Goal: Transaction & Acquisition: Obtain resource

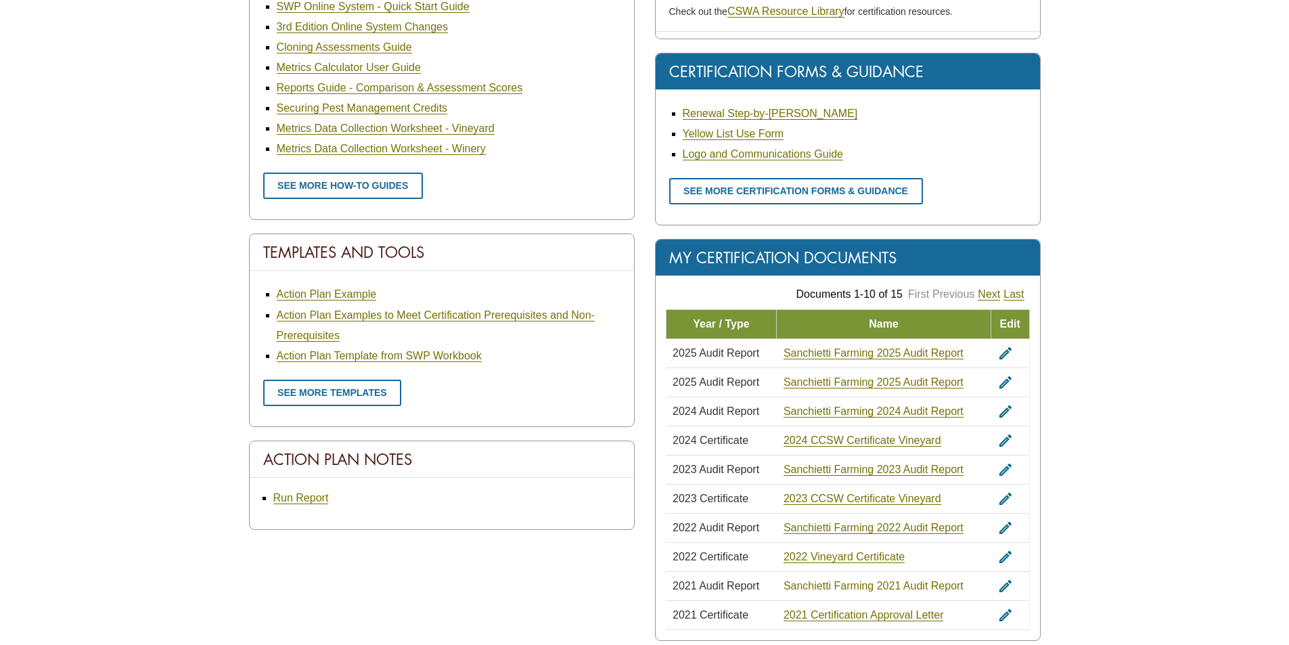
scroll to position [609, 0]
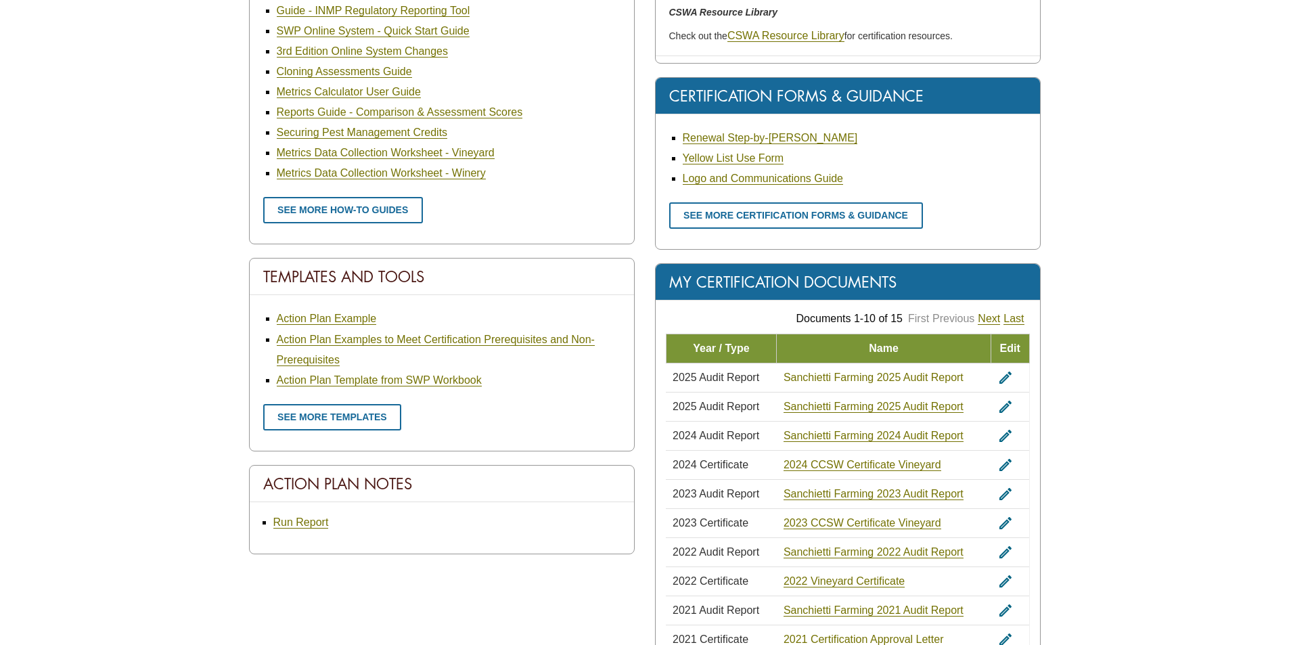
click at [820, 377] on link "Sanchietti Farming 2025 Audit Report" at bounding box center [874, 378] width 180 height 12
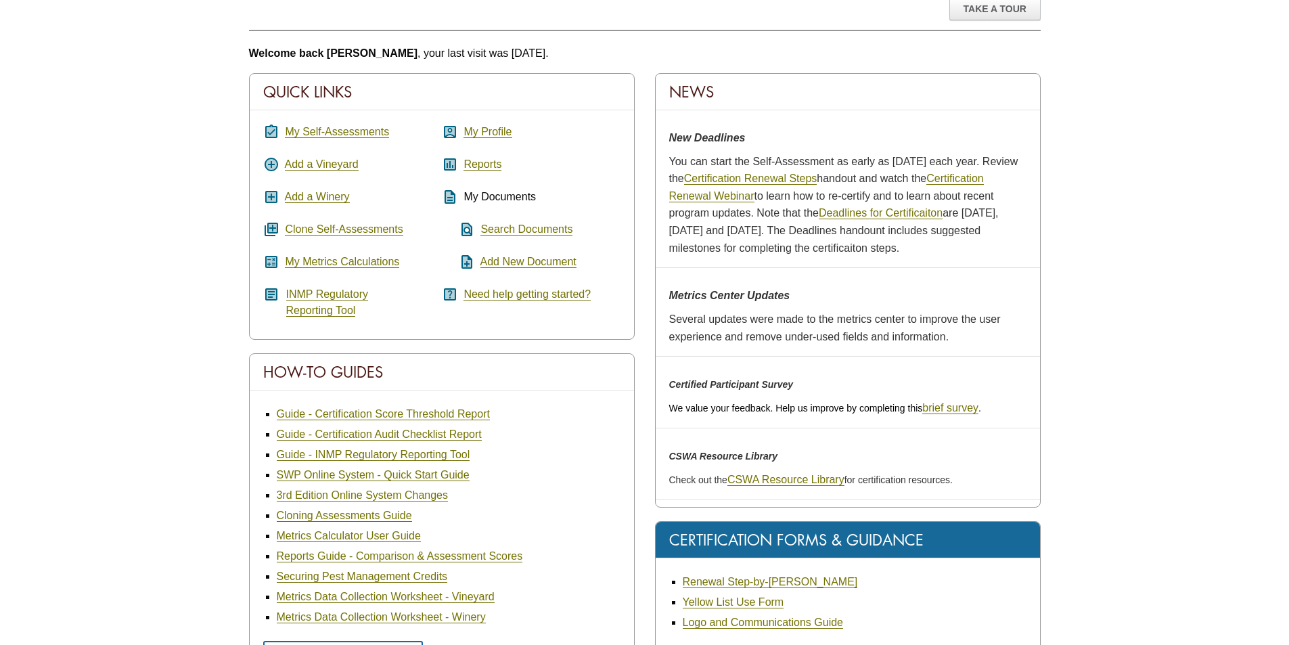
scroll to position [135, 0]
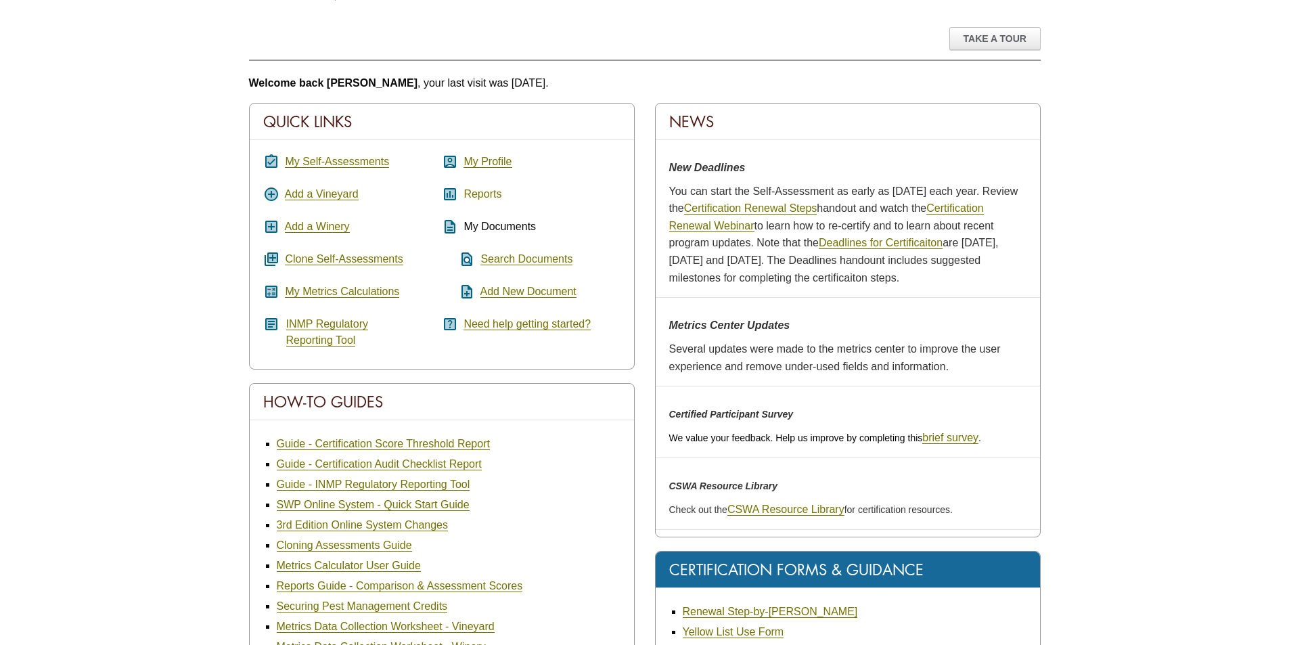
click at [490, 192] on link "Reports" at bounding box center [483, 194] width 38 height 12
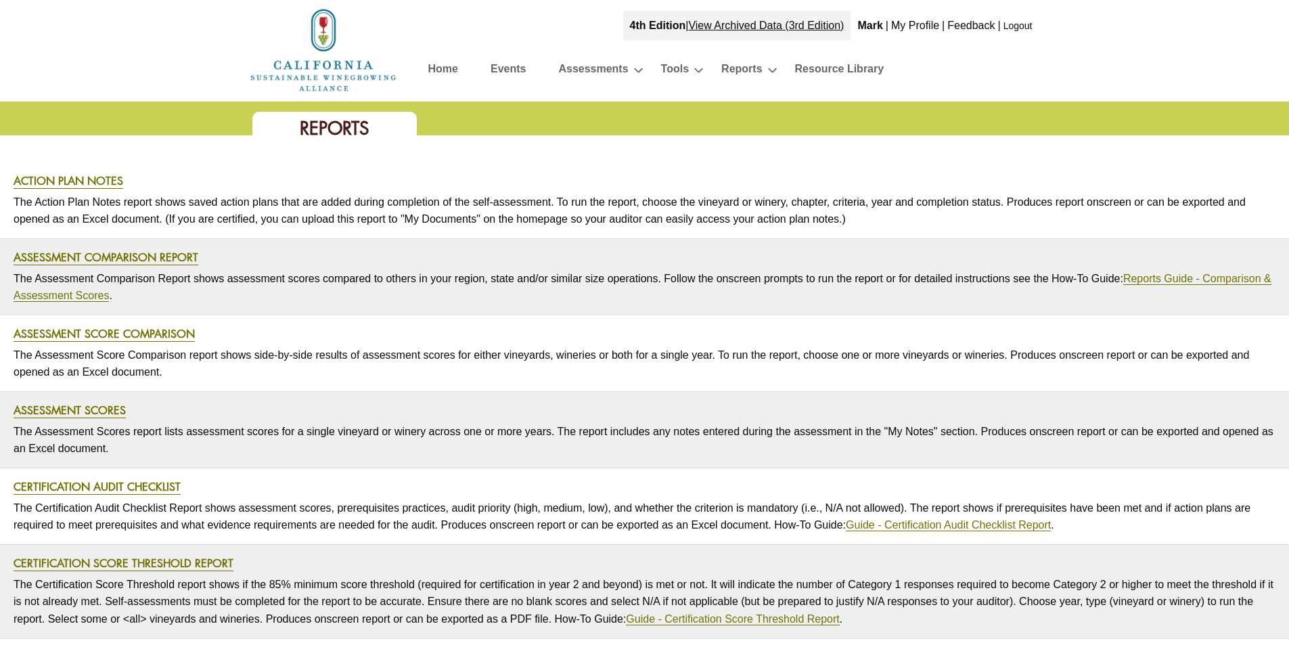
click at [490, 228] on p "The Action Plan Notes report shows saved action plans that are added during com…" at bounding box center [645, 210] width 1262 height 41
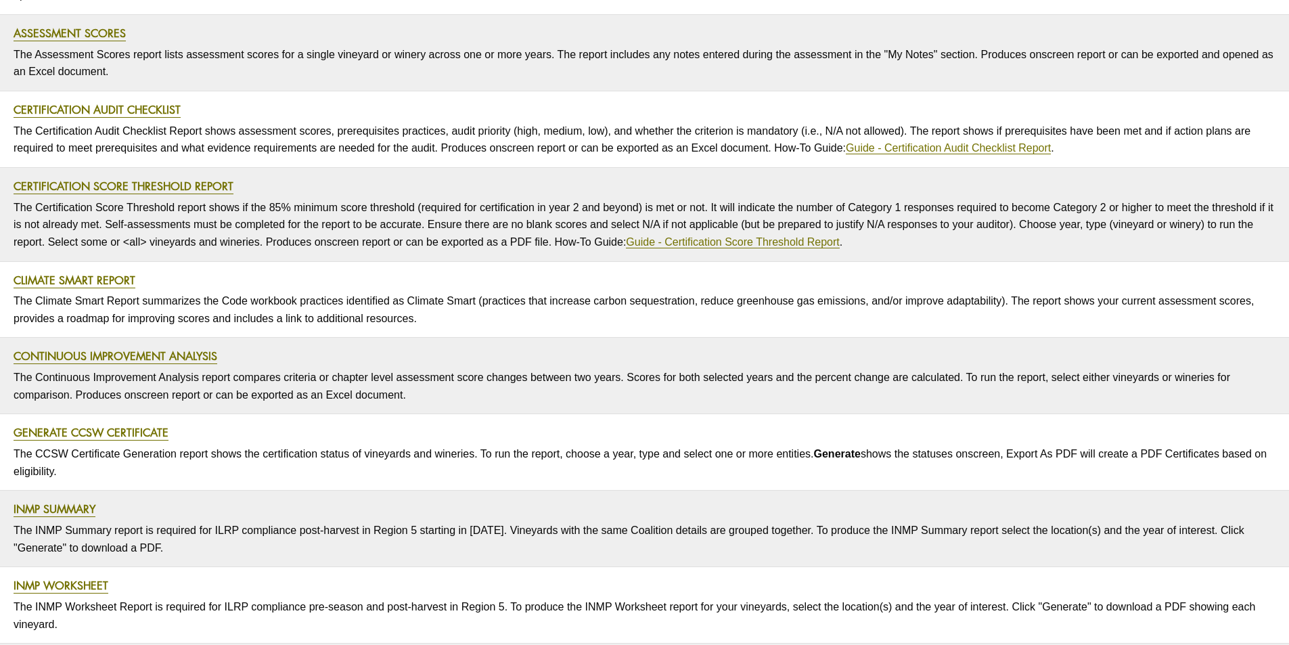
scroll to position [406, 0]
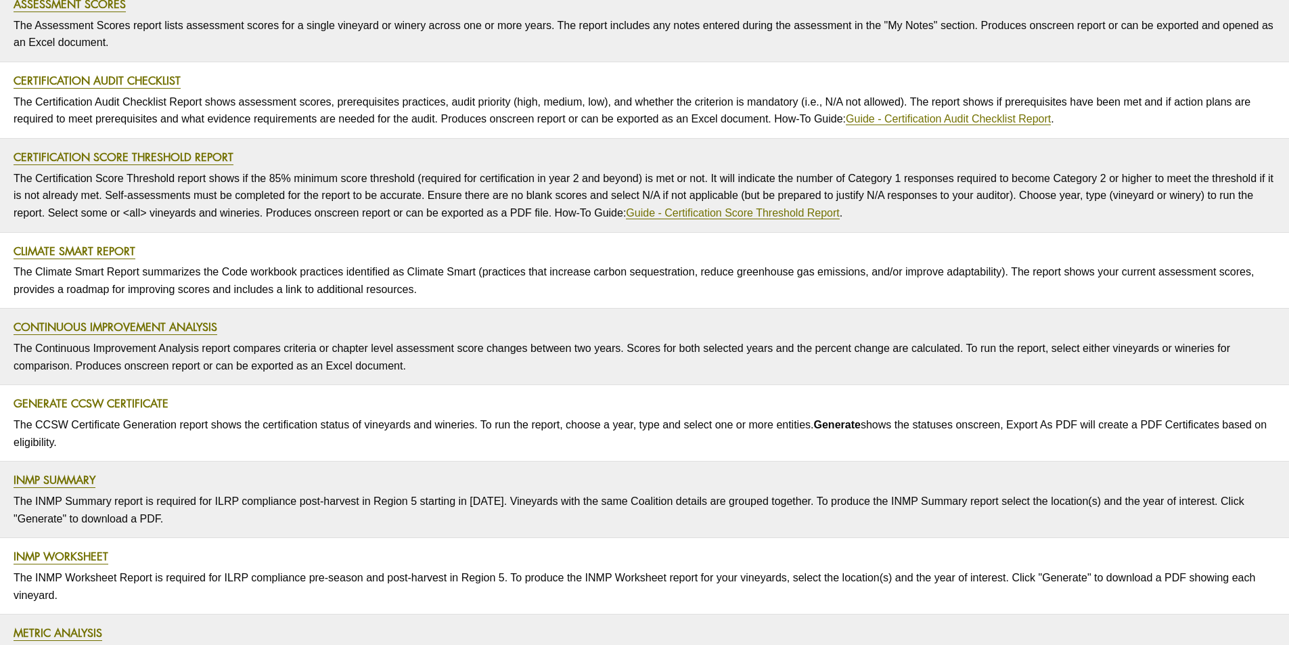
click at [154, 406] on link "Generate CCSW Certificate" at bounding box center [91, 404] width 155 height 16
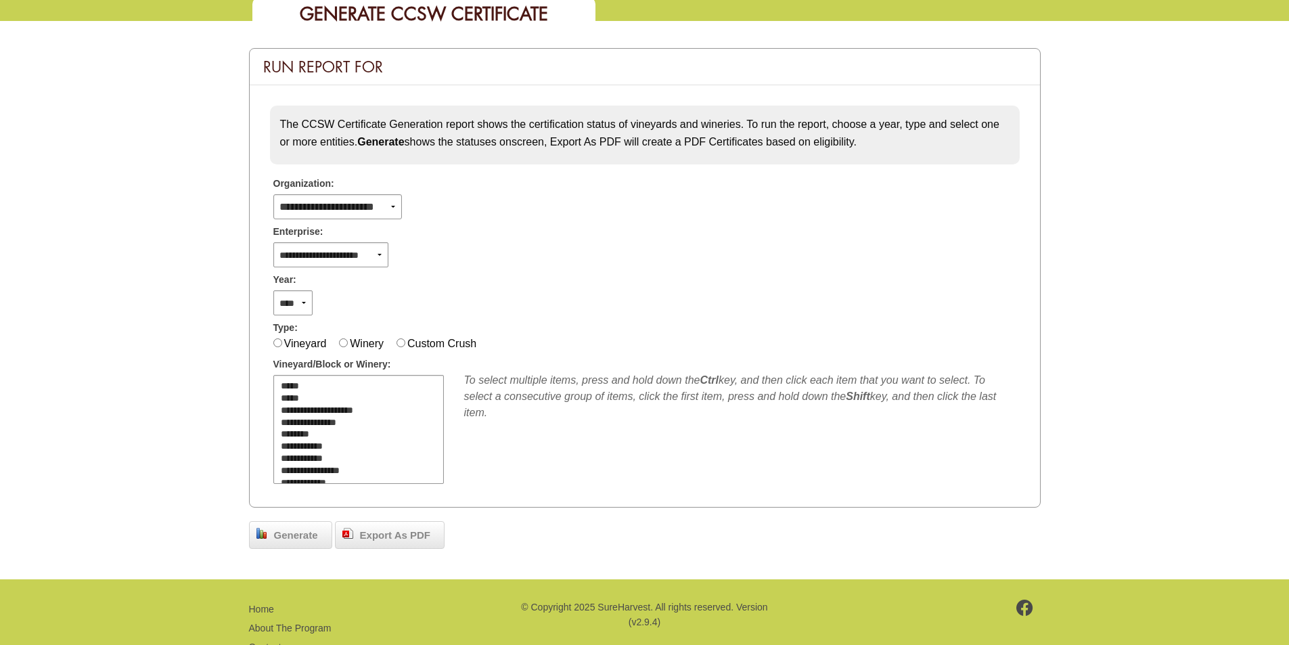
scroll to position [135, 0]
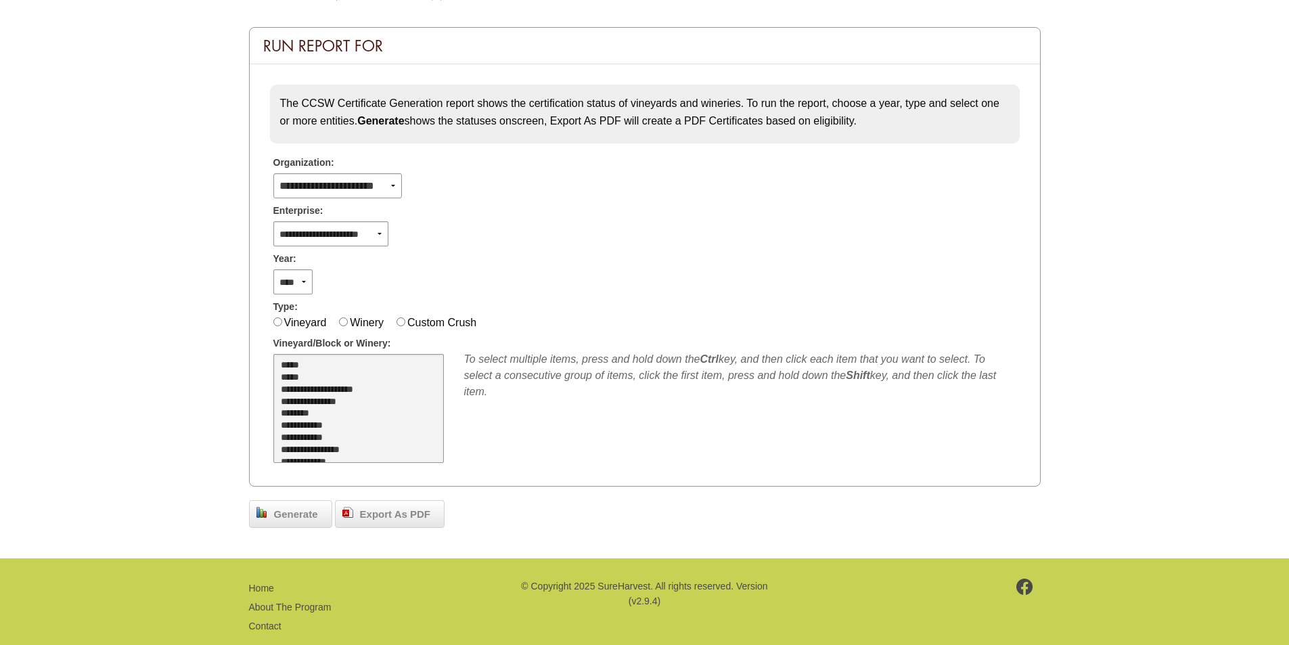
select select "**"
click at [293, 367] on option "*****" at bounding box center [351, 366] width 143 height 12
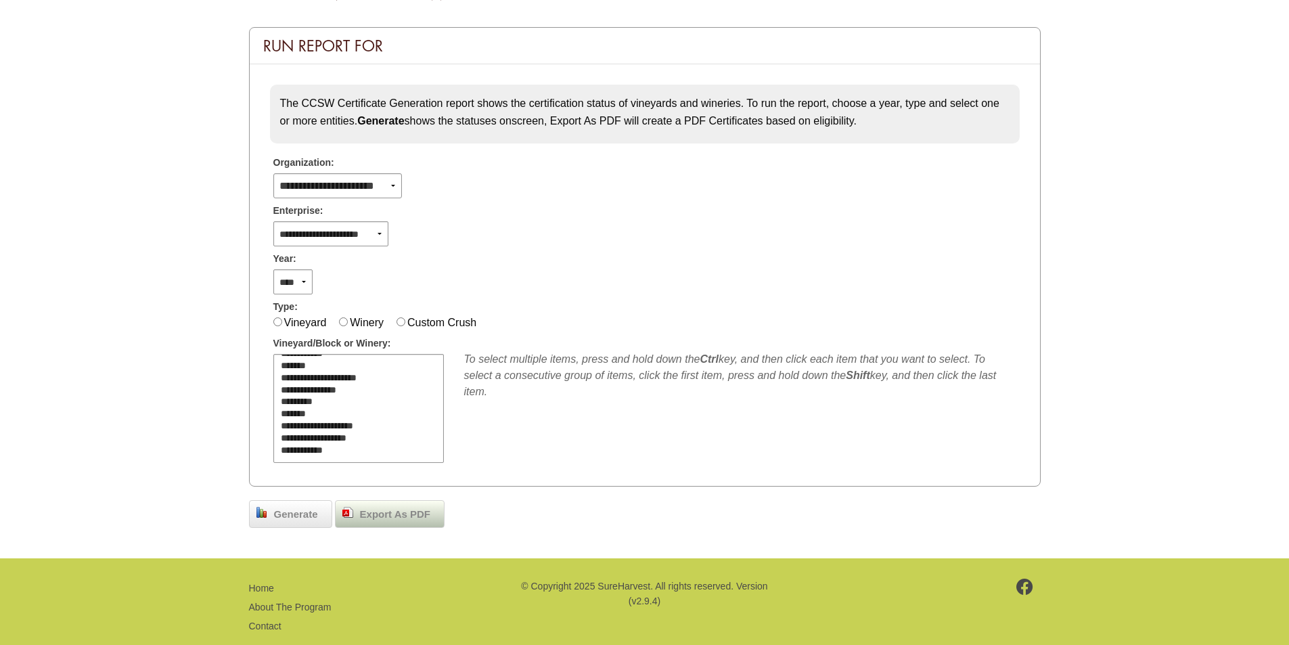
click at [377, 517] on span "Export As PDF" at bounding box center [395, 515] width 84 height 16
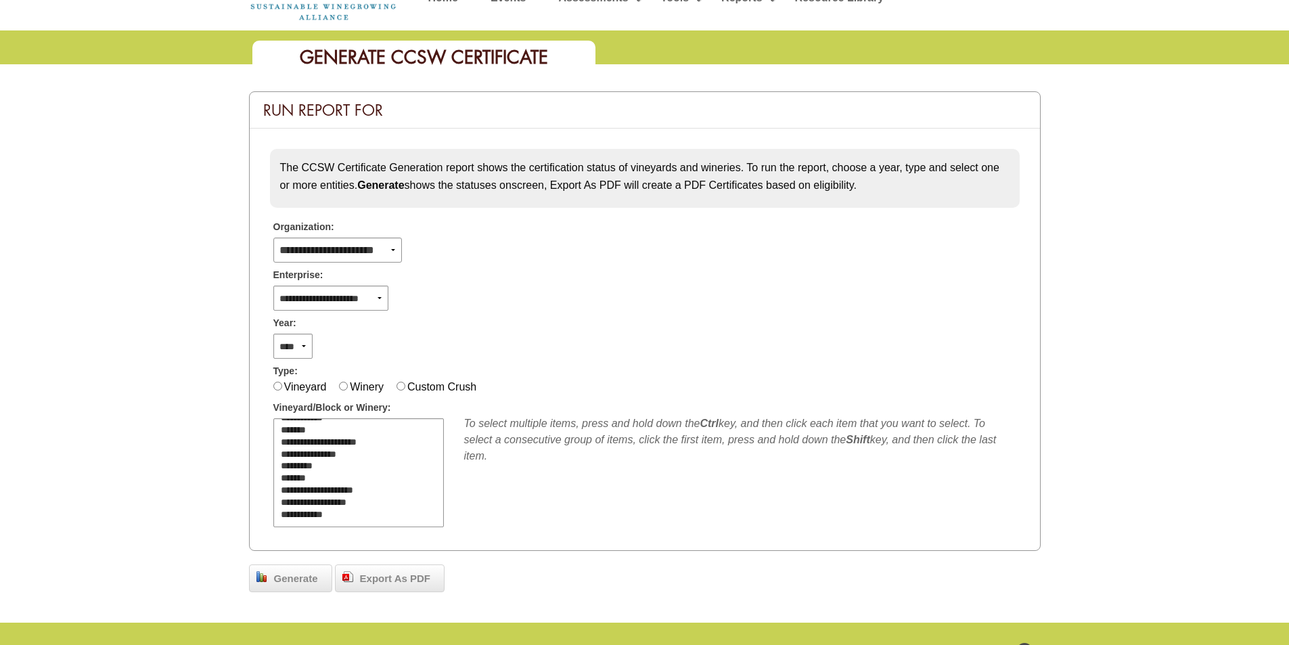
scroll to position [0, 0]
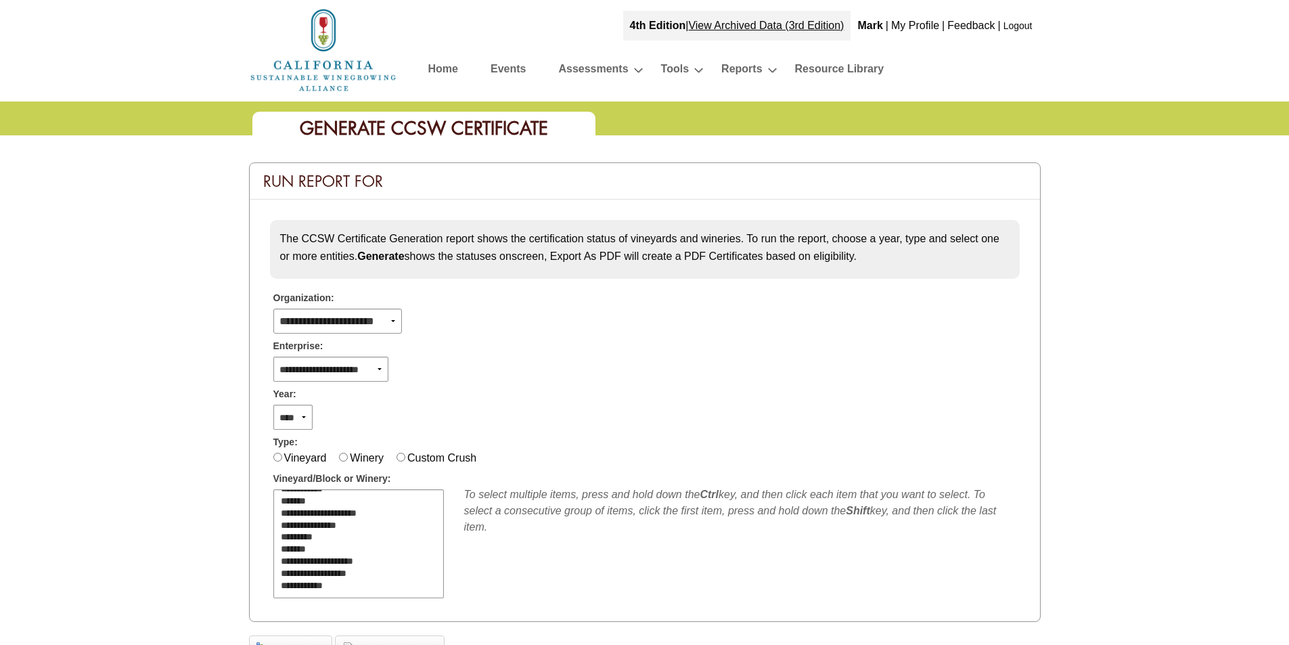
click at [1013, 27] on link "Logout" at bounding box center [1018, 25] width 29 height 11
